Goal: Task Accomplishment & Management: Manage account settings

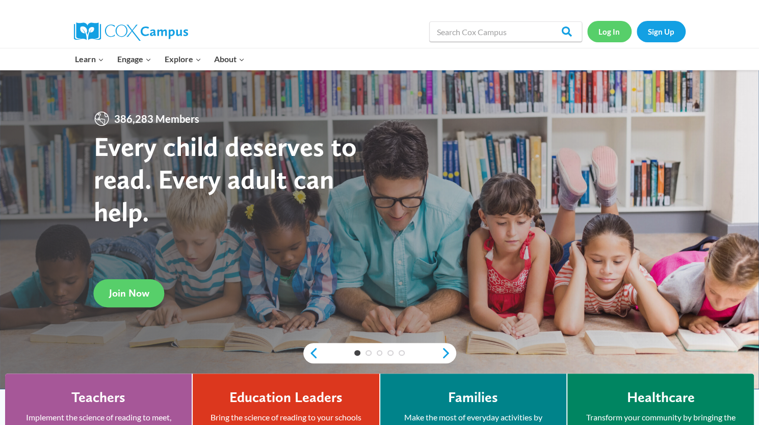
click at [610, 40] on link "Log In" at bounding box center [609, 31] width 44 height 21
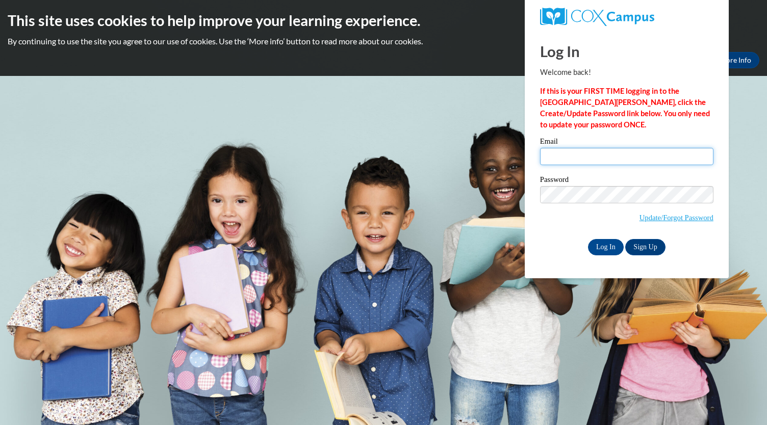
type input "kstephens@kindezi.org"
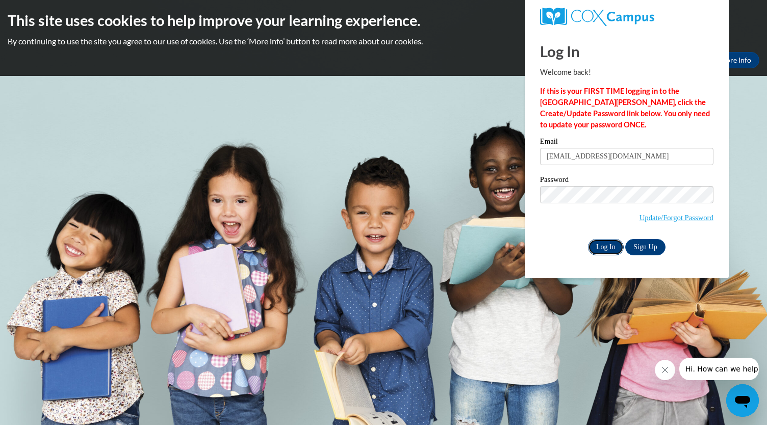
click at [607, 250] on input "Log In" at bounding box center [606, 247] width 36 height 16
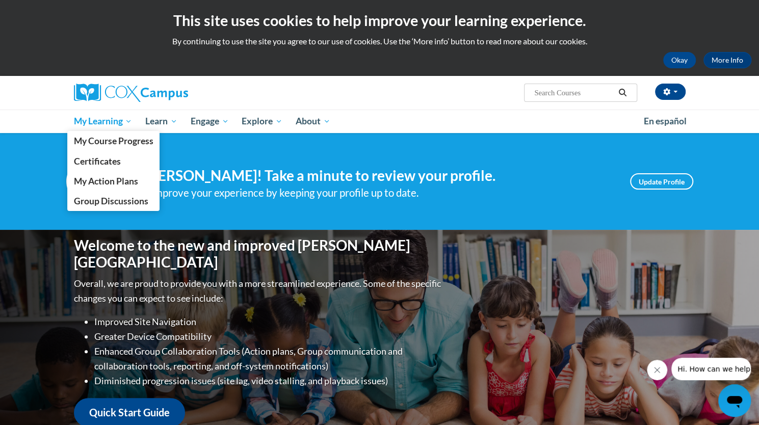
click at [105, 122] on span "My Learning" at bounding box center [102, 121] width 59 height 12
click at [103, 163] on span "Certificates" at bounding box center [96, 161] width 47 height 11
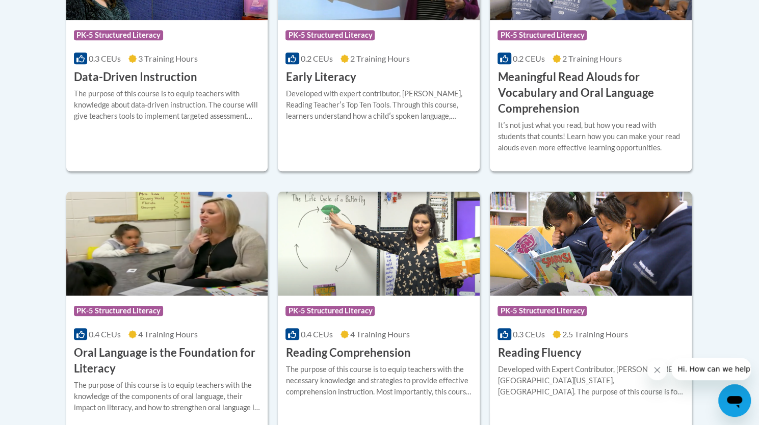
scroll to position [405, 0]
